Goal: Browse casually

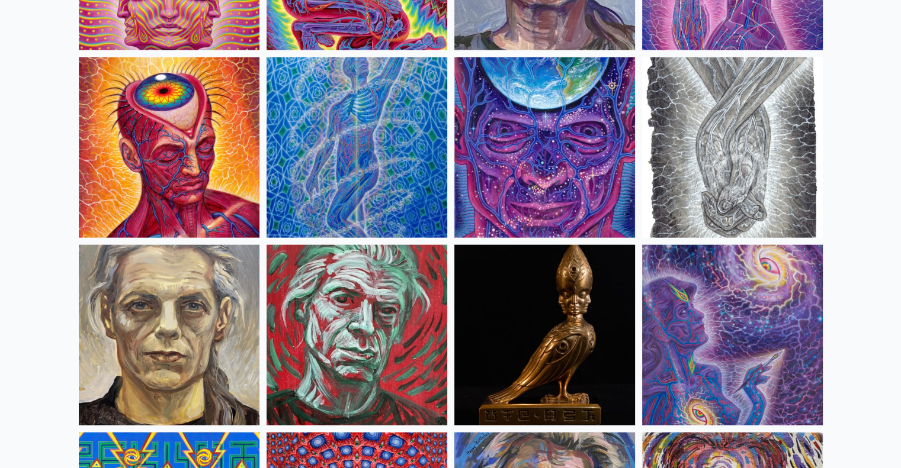
scroll to position [2703, 0]
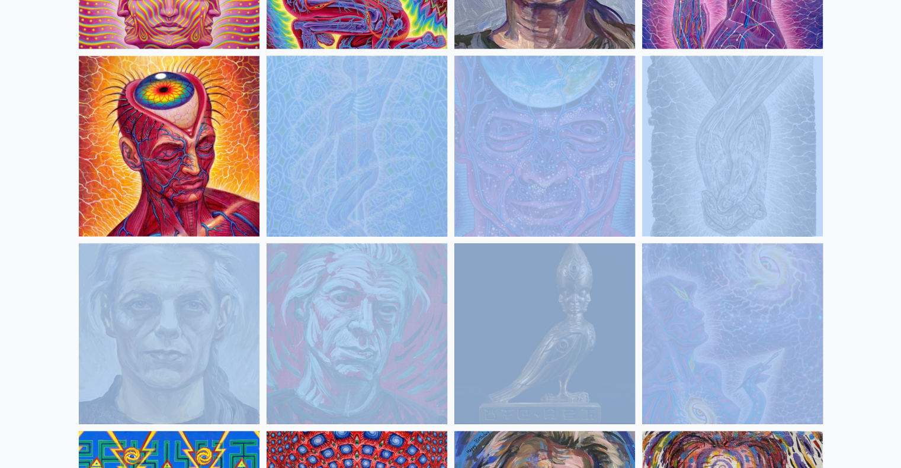
drag, startPoint x: 853, startPoint y: 253, endPoint x: 384, endPoint y: 72, distance: 502.7
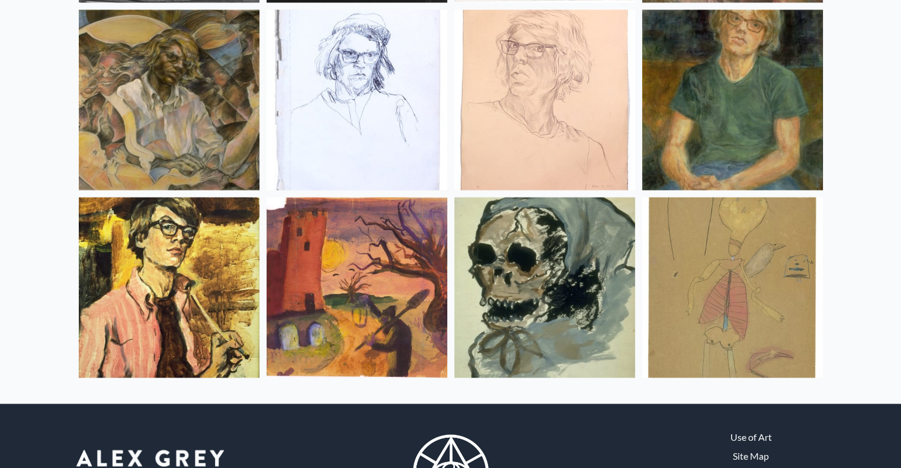
scroll to position [15732, 0]
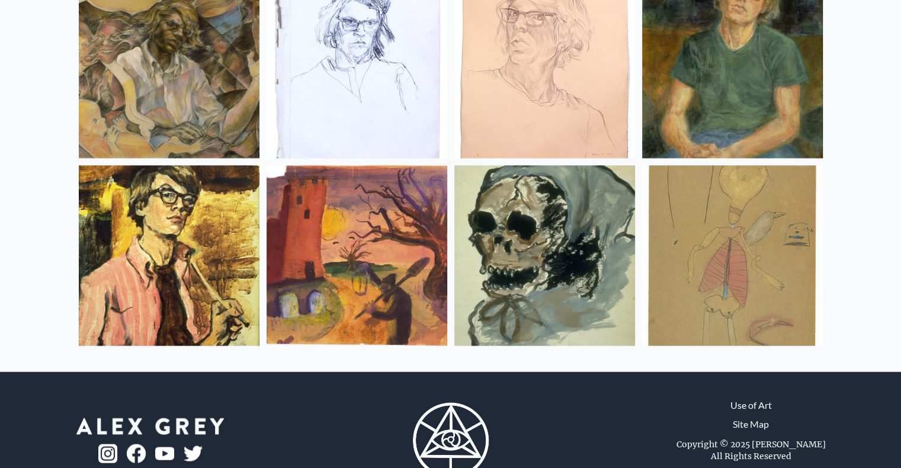
click at [738, 243] on img at bounding box center [732, 255] width 181 height 181
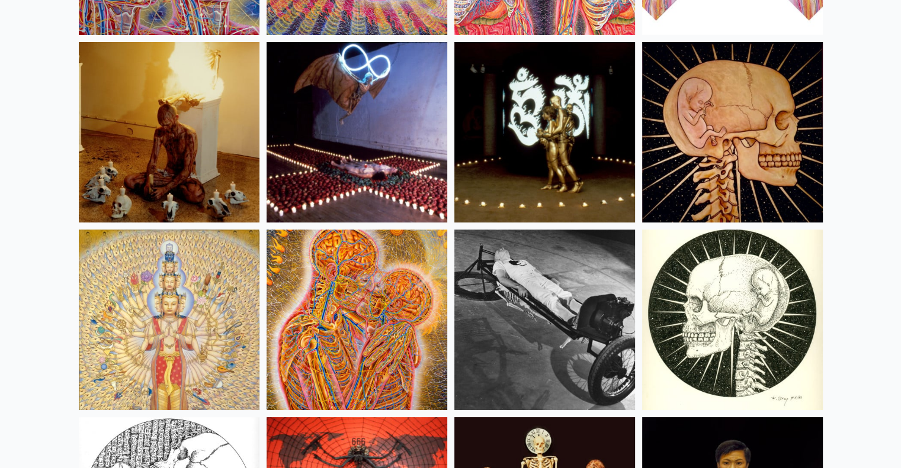
scroll to position [13416, 0]
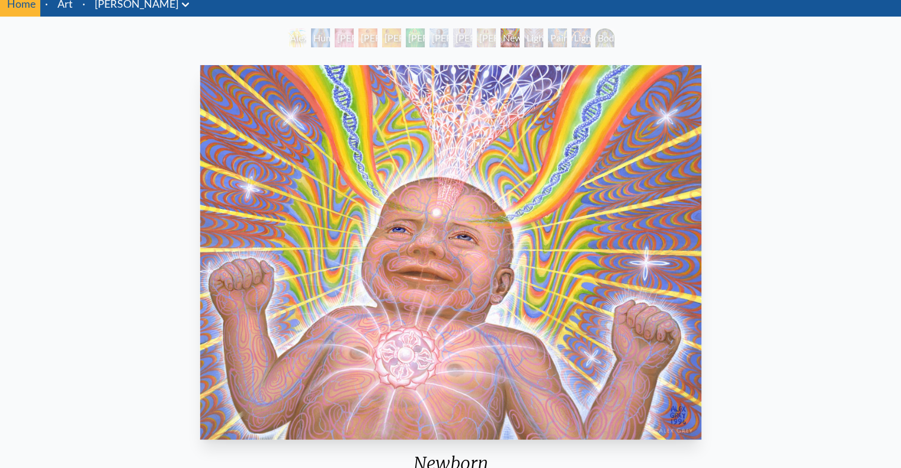
scroll to position [179, 0]
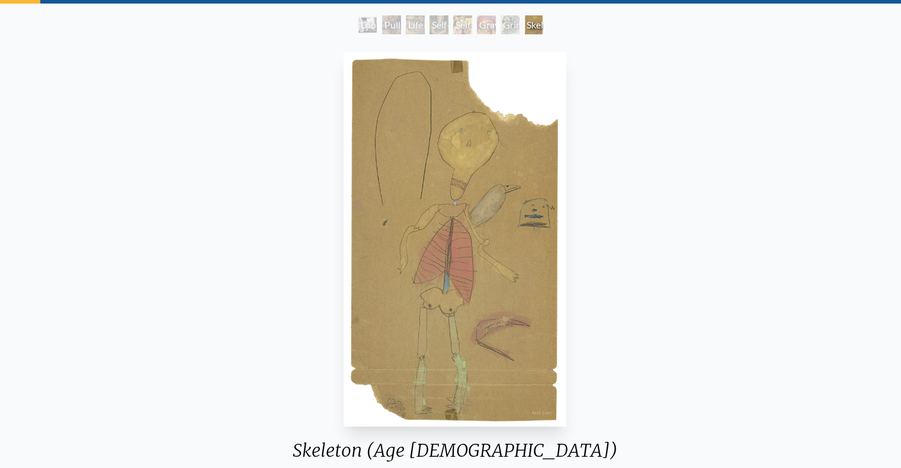
scroll to position [59, 0]
